Goal: Task Accomplishment & Management: Manage account settings

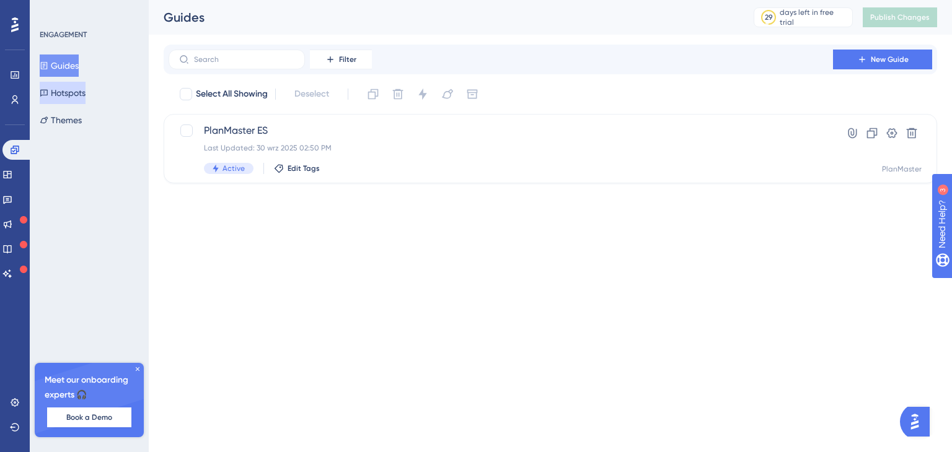
click at [74, 94] on button "Hotspots" at bounding box center [63, 93] width 46 height 22
click at [312, 137] on span "Product Updates (slide 49)" at bounding box center [501, 130] width 594 height 15
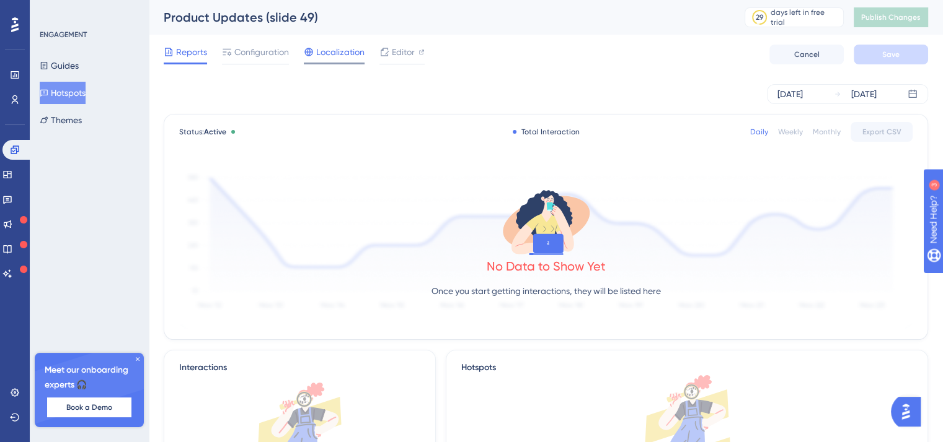
click at [341, 58] on span "Localization" at bounding box center [340, 52] width 48 height 15
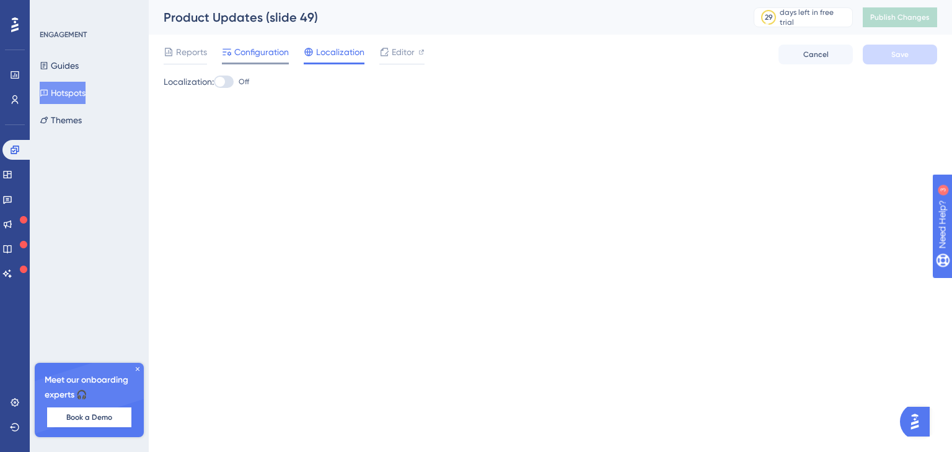
click at [242, 53] on span "Configuration" at bounding box center [261, 52] width 55 height 15
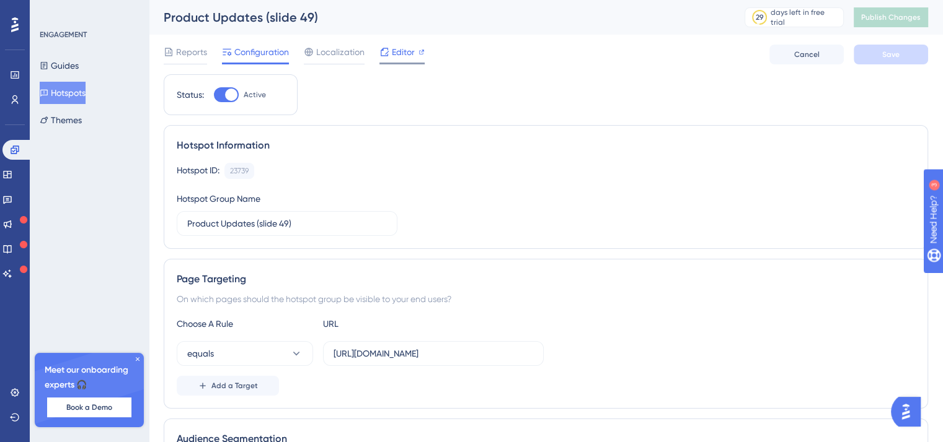
click at [383, 58] on div "Reports Configuration Localization Editor" at bounding box center [294, 55] width 261 height 20
click at [232, 97] on div at bounding box center [231, 95] width 12 height 12
click at [214, 95] on input "Active" at bounding box center [213, 95] width 1 height 1
checkbox input "false"
click at [872, 53] on button "Save" at bounding box center [890, 55] width 74 height 20
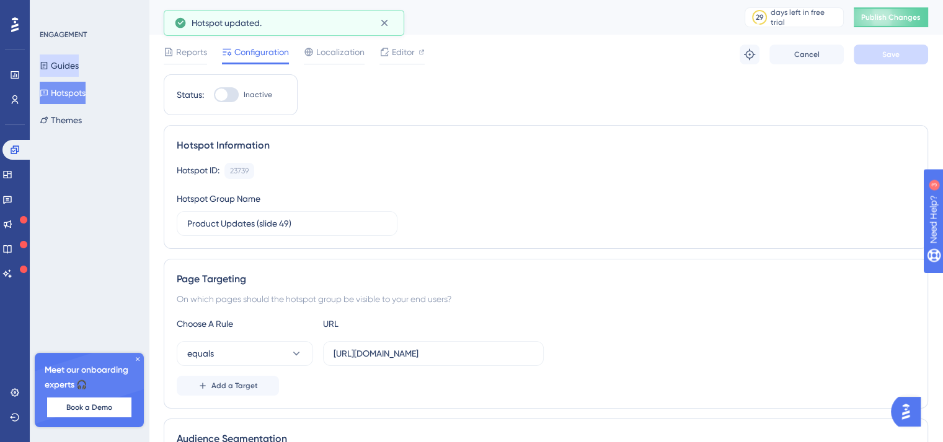
click at [79, 67] on button "Guides" at bounding box center [59, 66] width 39 height 22
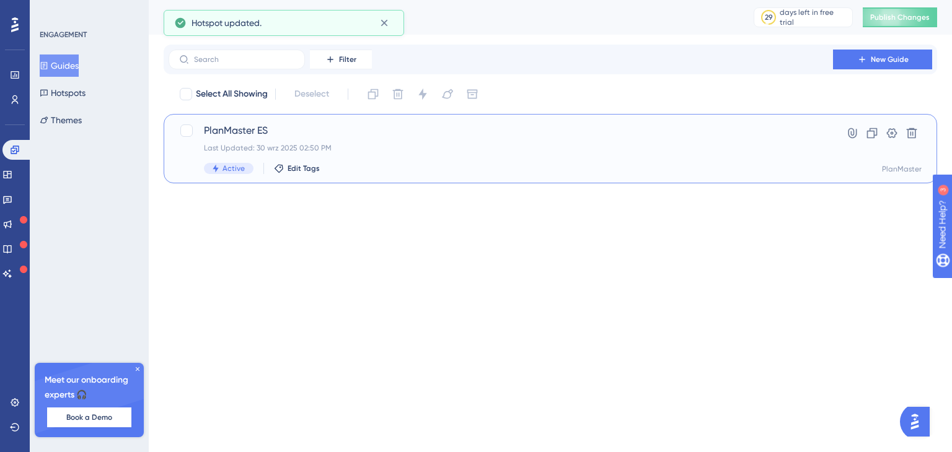
click at [270, 162] on div "PlanMaster ES Last Updated: 30 wrz 2025 02:50 PM Active Edit Tags" at bounding box center [501, 148] width 594 height 51
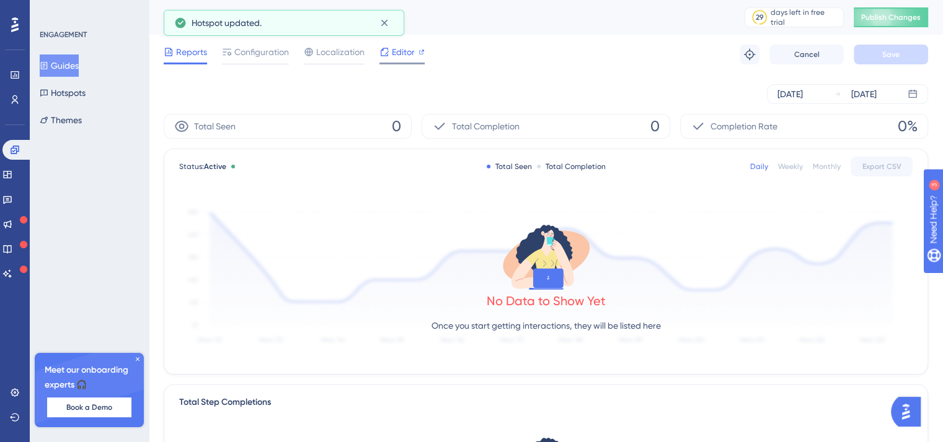
click at [390, 48] on div "Editor" at bounding box center [401, 52] width 45 height 15
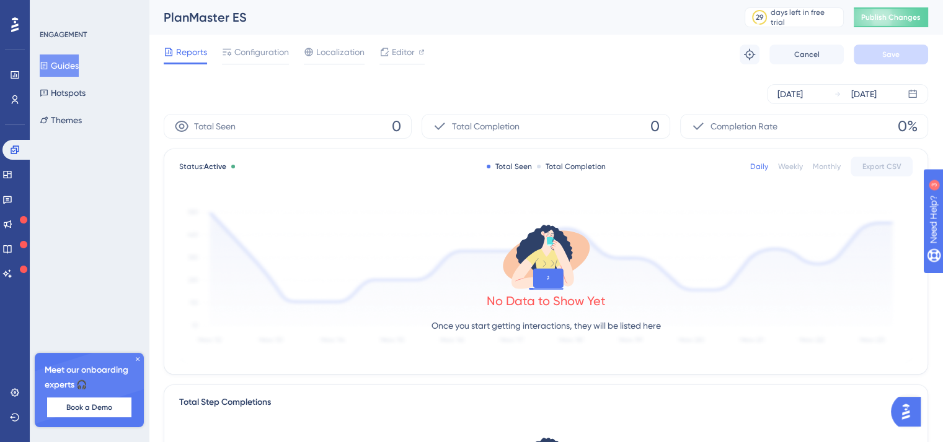
click at [235, 126] on span "Total Seen" at bounding box center [215, 126] width 42 height 15
click at [269, 29] on div "PlanMaster ES 29 days left in free trial Click to see upgrade options Publish C…" at bounding box center [546, 17] width 794 height 35
click at [268, 50] on span "Configuration" at bounding box center [261, 52] width 55 height 15
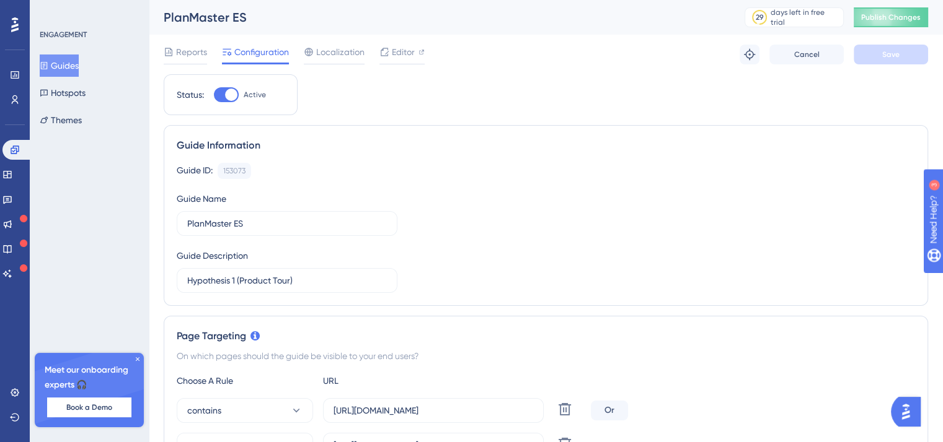
click at [233, 91] on div at bounding box center [231, 95] width 12 height 12
click at [214, 95] on input "Active" at bounding box center [213, 95] width 1 height 1
checkbox input "false"
click at [905, 63] on button "Save" at bounding box center [890, 55] width 74 height 20
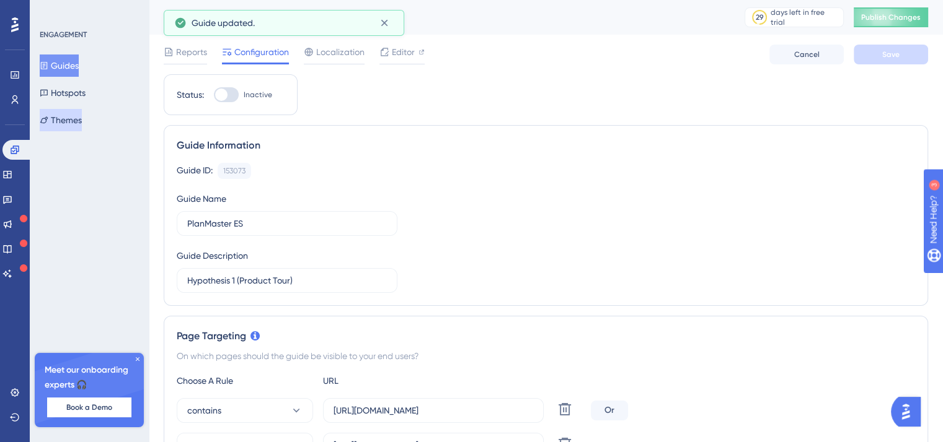
click at [81, 122] on button "Themes" at bounding box center [61, 120] width 42 height 22
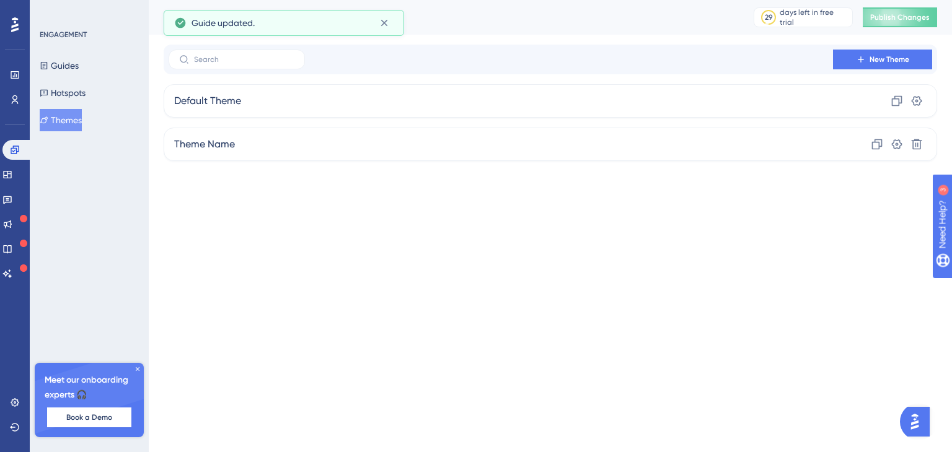
click at [48, 52] on div "ENGAGEMENT Guides Hotspots Themes" at bounding box center [90, 81] width 100 height 102
click at [64, 66] on button "Guides" at bounding box center [59, 66] width 39 height 22
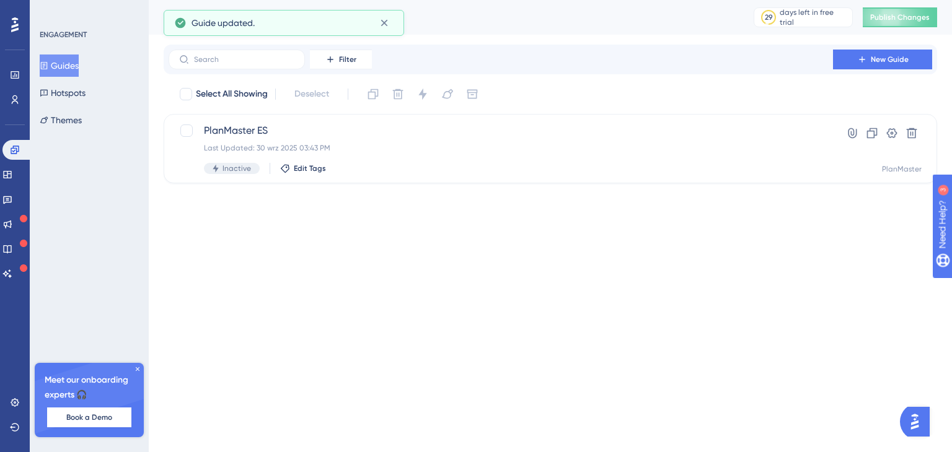
click at [55, 74] on button "Guides" at bounding box center [59, 66] width 39 height 22
click at [64, 82] on button "Hotspots" at bounding box center [63, 93] width 46 height 22
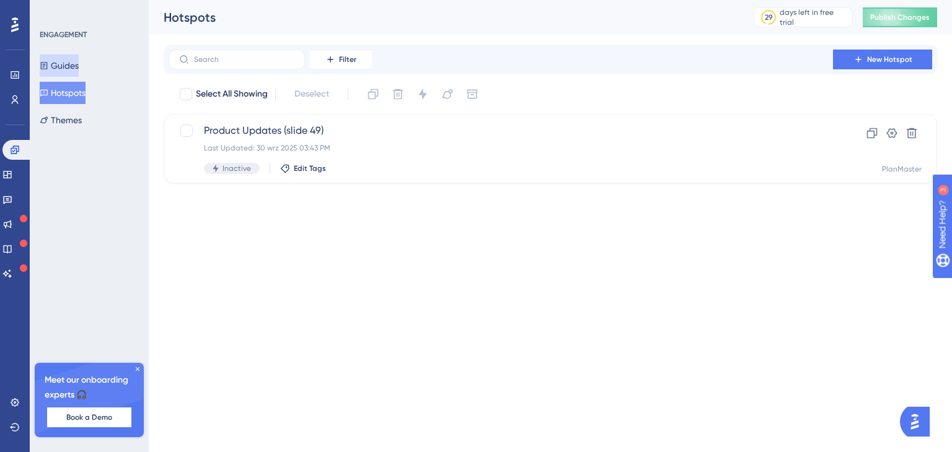
click at [66, 63] on button "Guides" at bounding box center [59, 66] width 39 height 22
